Goal: Find specific page/section: Find specific page/section

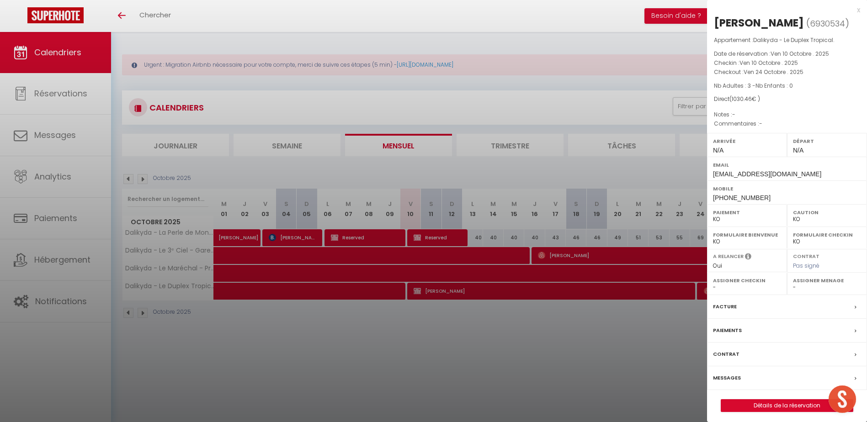
select select "KO"
select select "0"
click at [71, 102] on div at bounding box center [433, 211] width 867 height 422
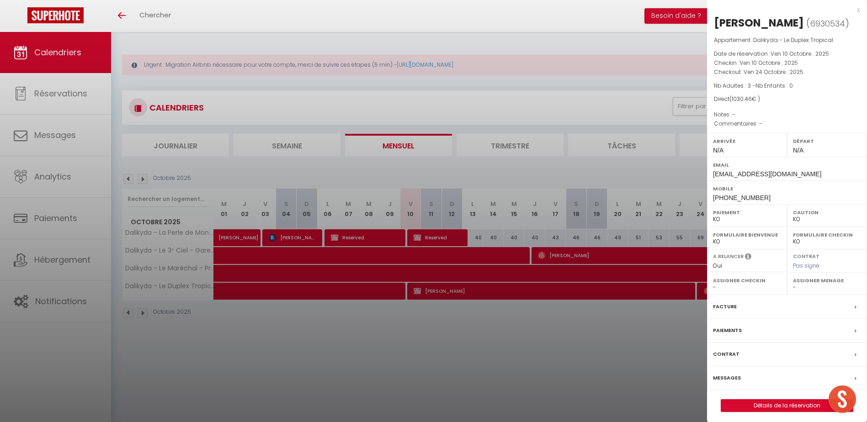
checkbox input "false"
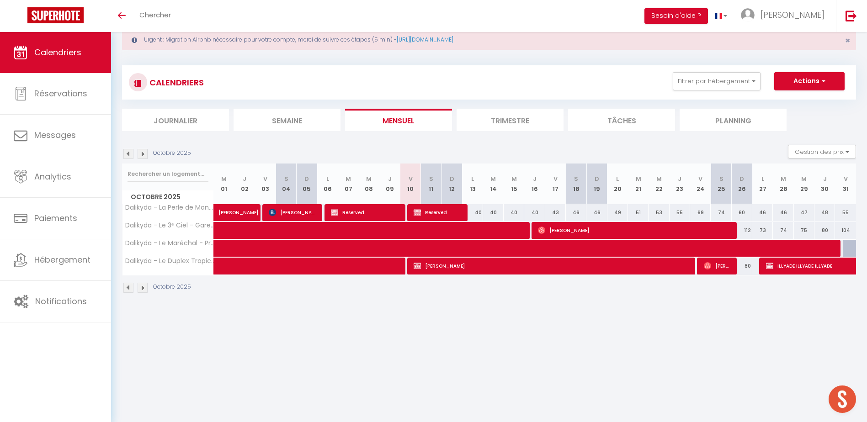
scroll to position [32, 0]
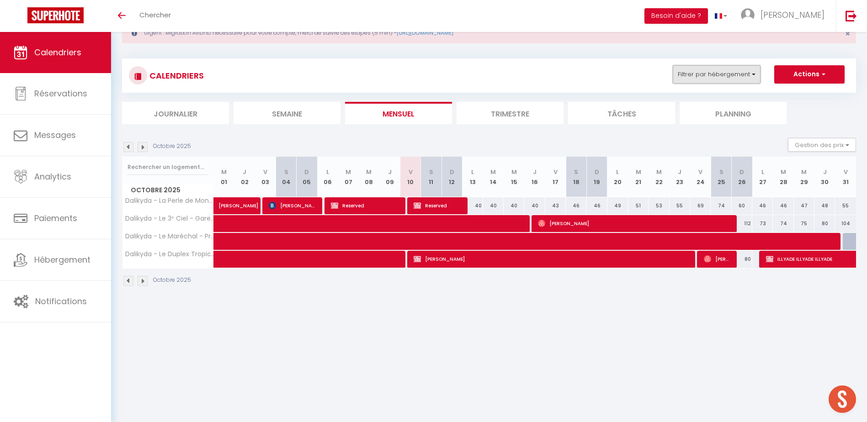
click at [717, 66] on button "Filtrer par hébergement" at bounding box center [716, 74] width 88 height 18
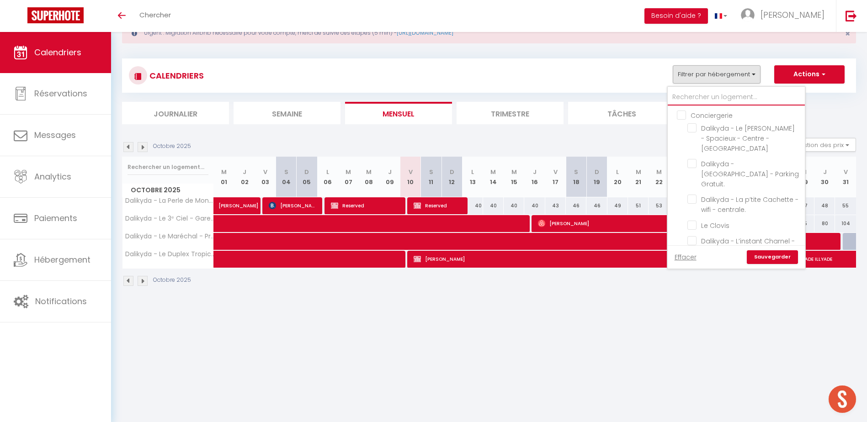
click at [718, 98] on input "text" at bounding box center [735, 97] width 137 height 16
type input "t"
checkbox input "false"
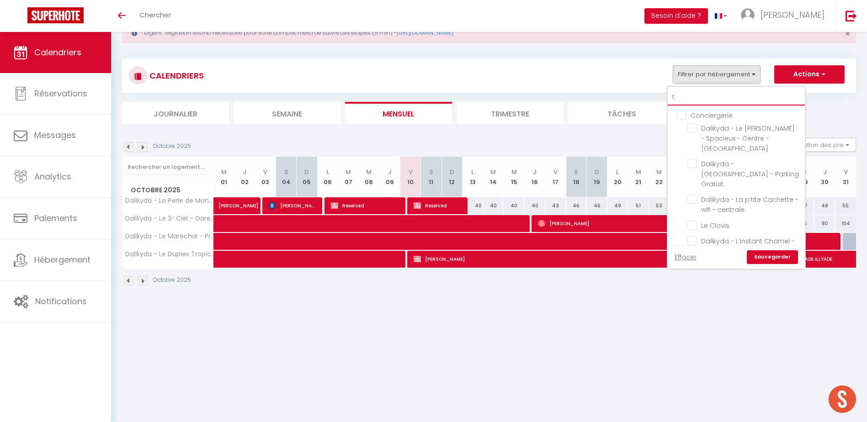
checkbox input "false"
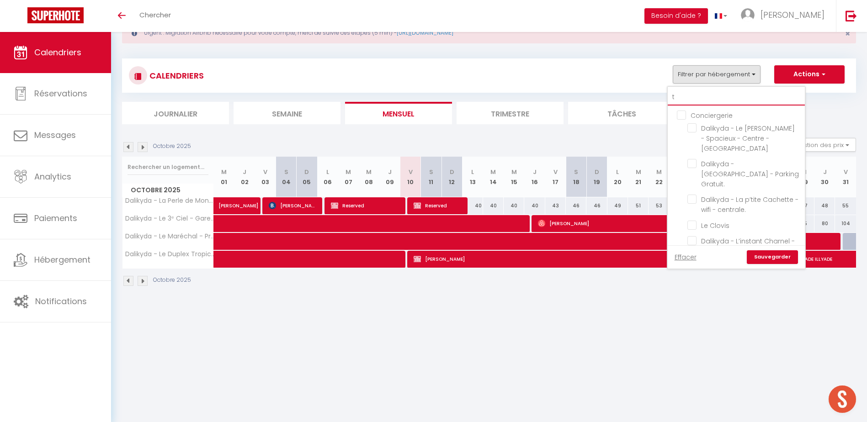
checkbox input "false"
checkbox input "true"
checkbox input "false"
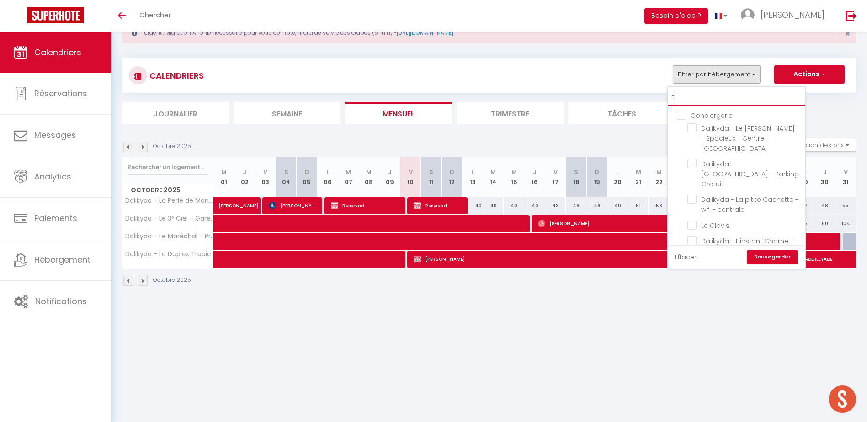
checkbox input "false"
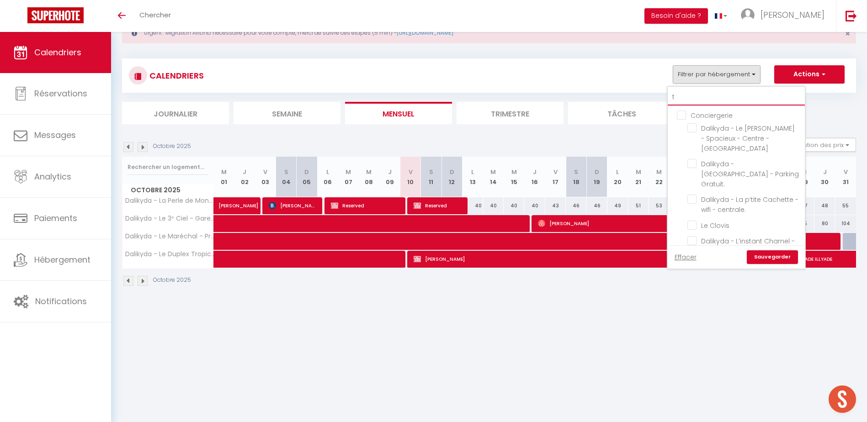
checkbox input "false"
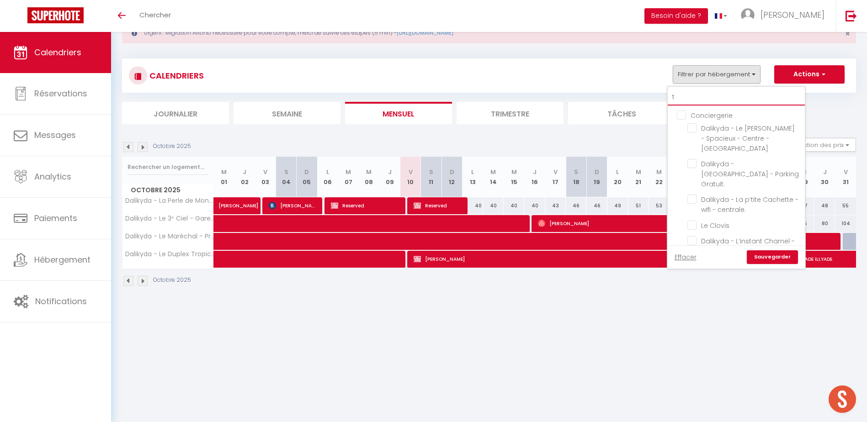
checkbox input "true"
checkbox input "false"
checkbox input "true"
checkbox input "false"
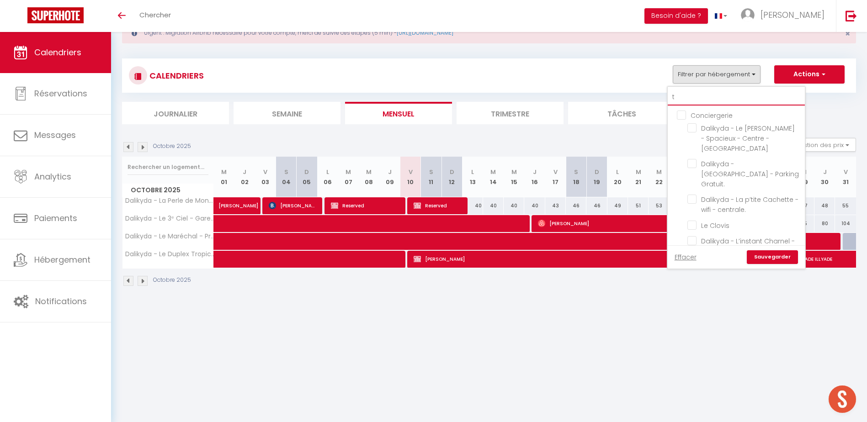
checkbox input "false"
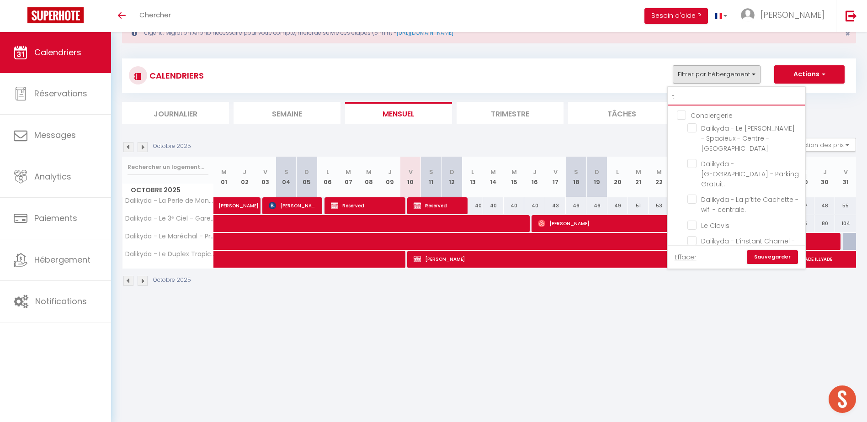
checkbox input "false"
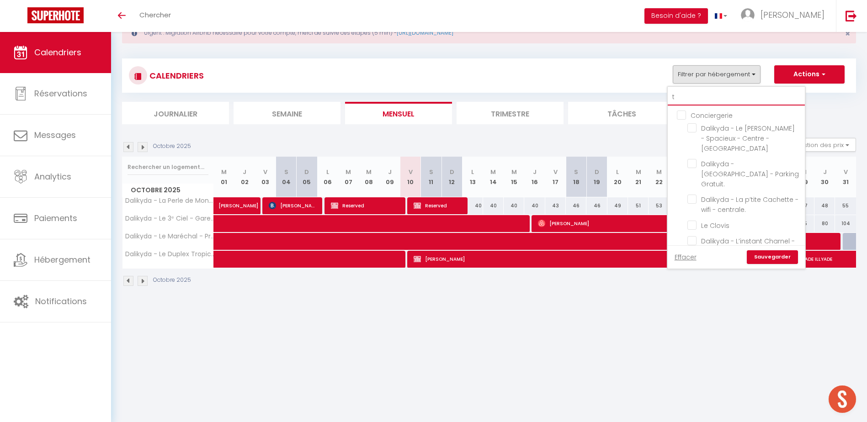
type input "te"
checkbox input "false"
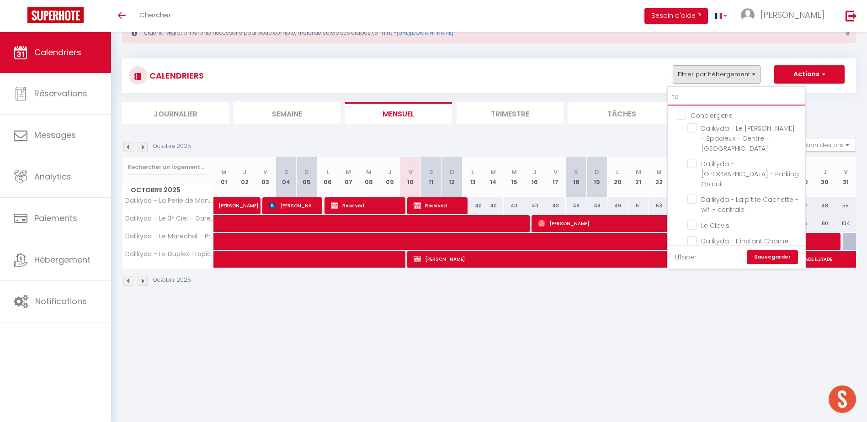
checkbox input "false"
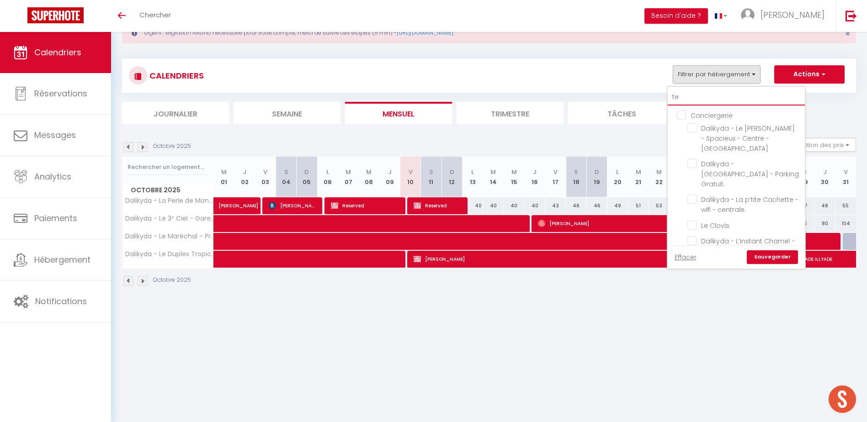
checkbox input "false"
type input "ten"
checkbox input "false"
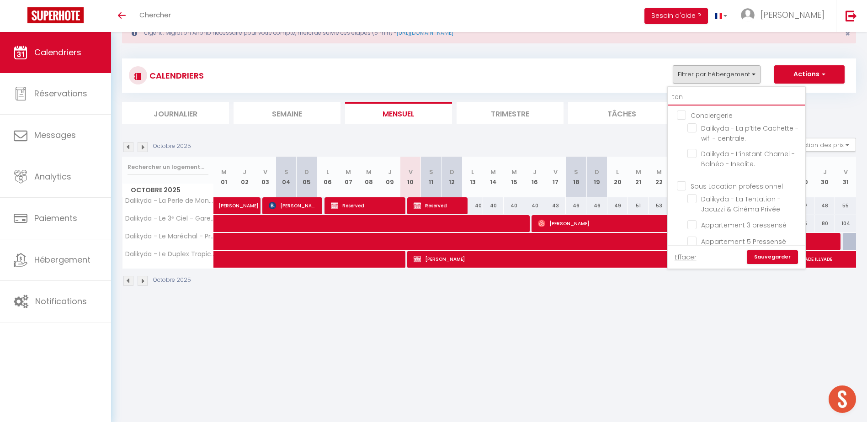
checkbox input "false"
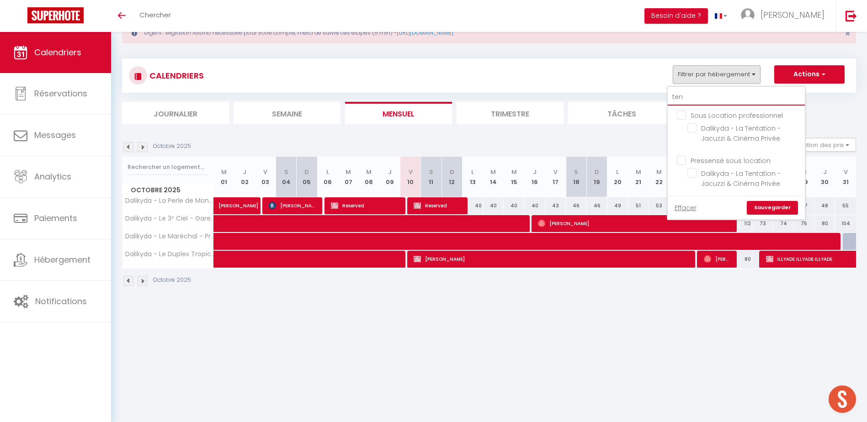
type input "tent"
checkbox input "false"
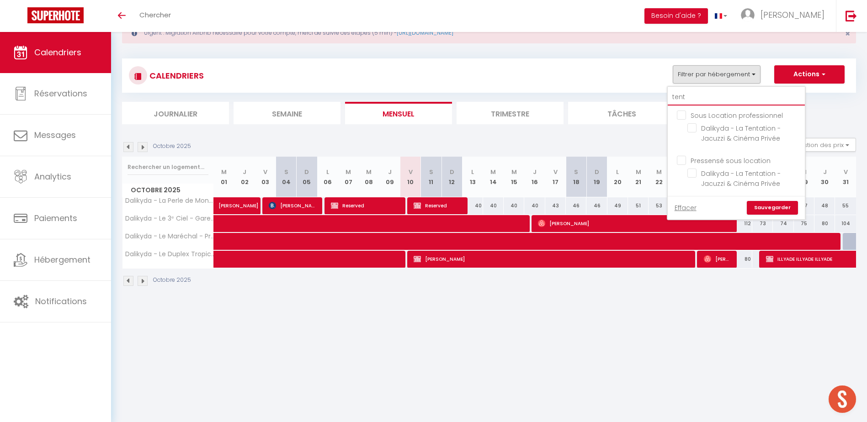
type input "tenta"
checkbox input "false"
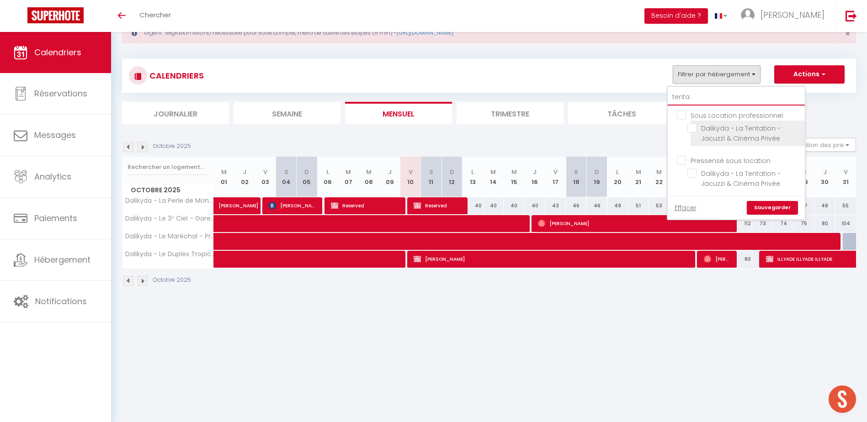
type input "tenta"
click at [692, 128] on input "Dalikyda - La Tentation - Jacuzzi & Cinéma Privée" at bounding box center [744, 127] width 114 height 9
checkbox input "true"
click at [783, 207] on link "Sauvegarder" at bounding box center [771, 208] width 51 height 14
